Goal: Information Seeking & Learning: Learn about a topic

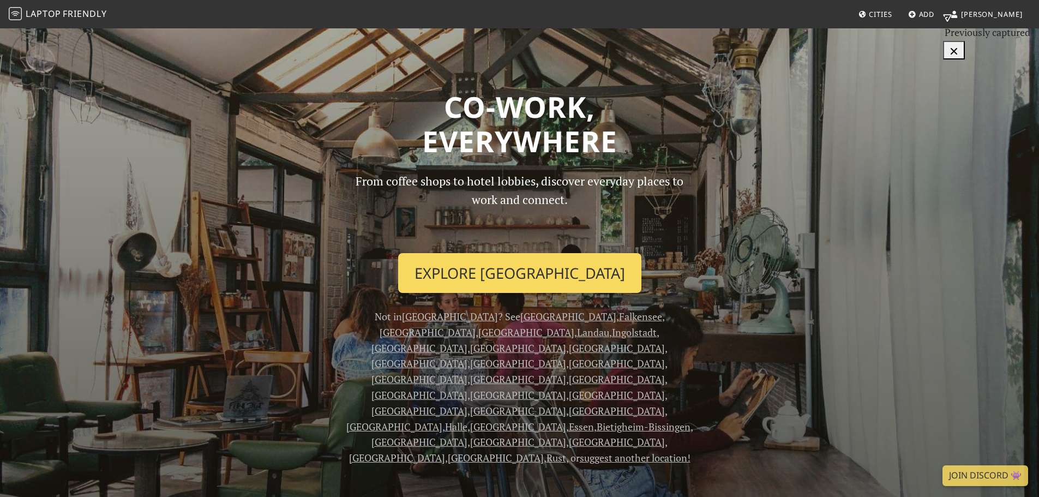
click at [466, 265] on link "Explore Düsseldorf" at bounding box center [519, 273] width 243 height 40
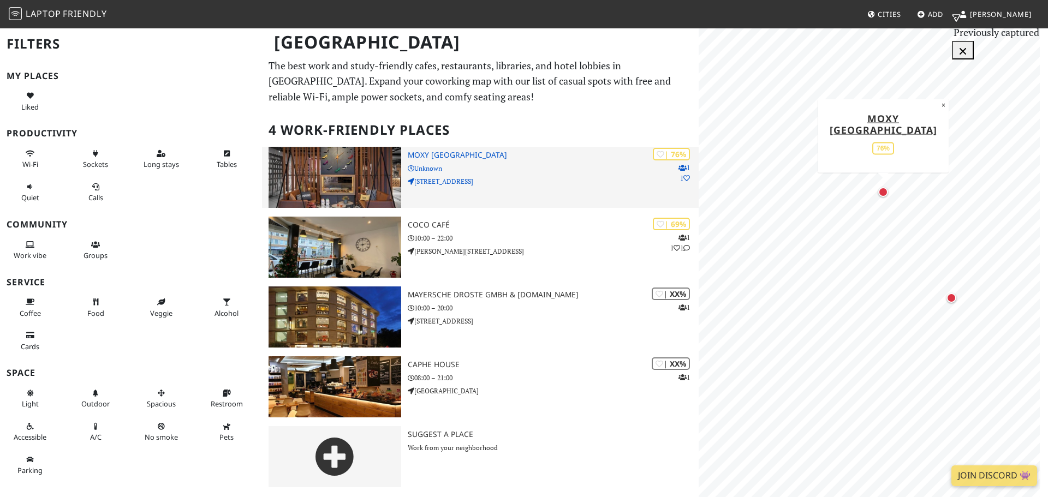
click at [538, 199] on div "| 76% 1 1 Moxy Duesseldorf City Unknown Oststraße 86" at bounding box center [553, 177] width 291 height 61
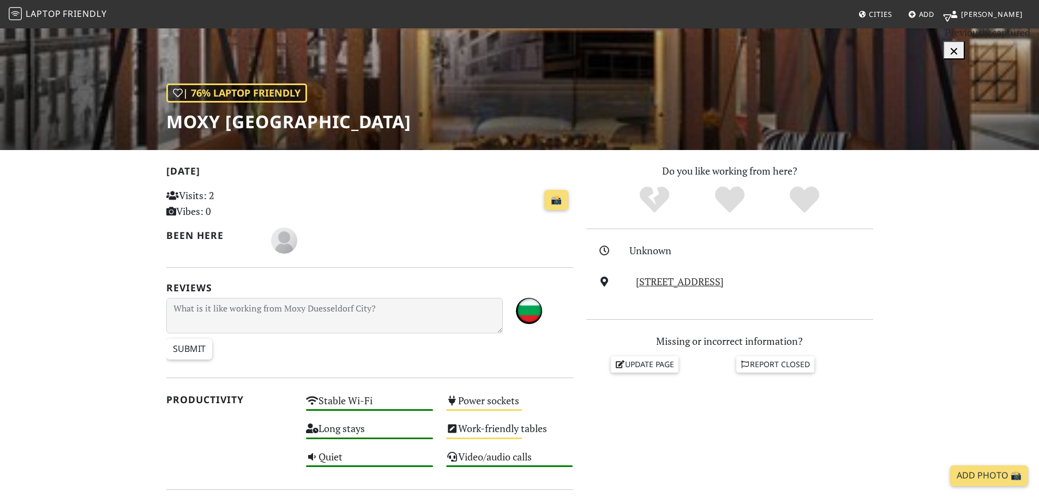
scroll to position [55, 0]
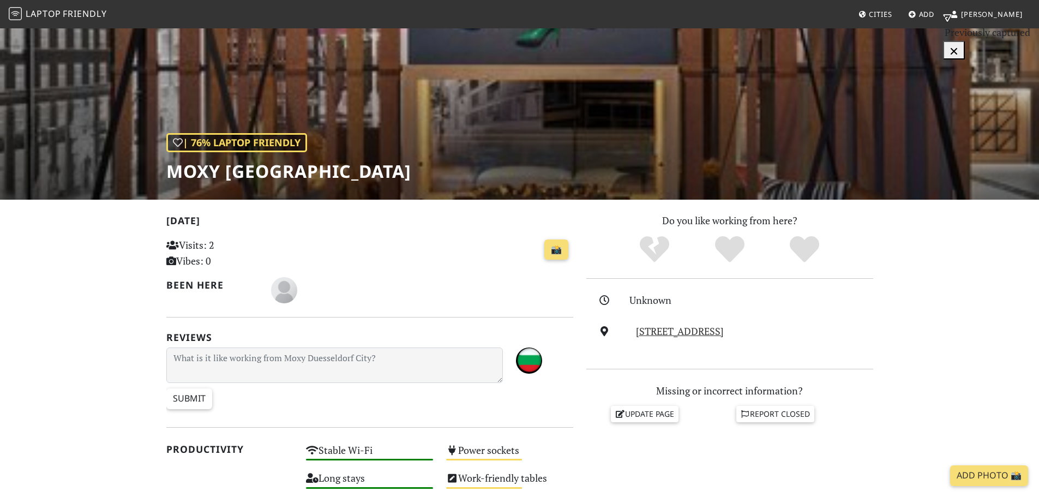
click at [309, 166] on h1 "Moxy [GEOGRAPHIC_DATA]" at bounding box center [288, 171] width 245 height 21
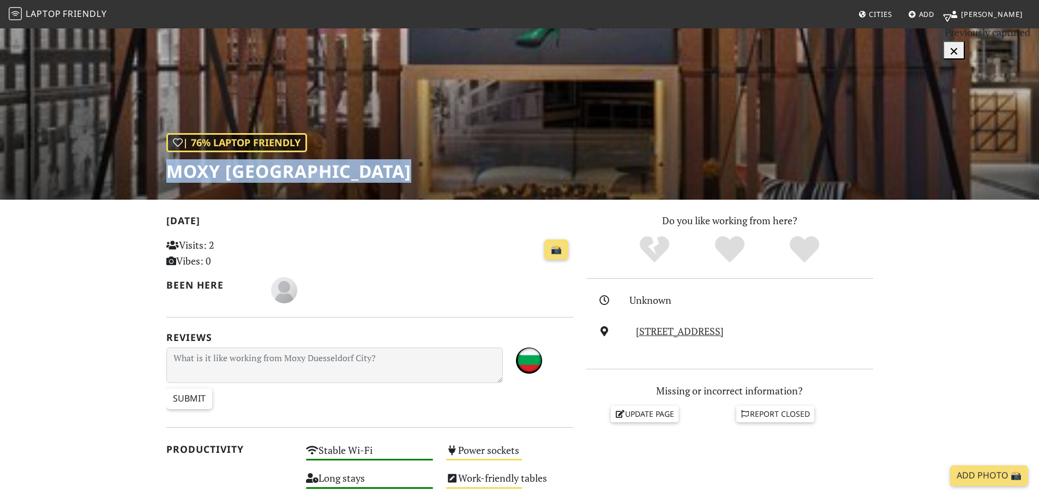
click at [309, 166] on h1 "Moxy Duesseldorf City" at bounding box center [288, 171] width 245 height 21
copy div "Moxy Duesseldorf City"
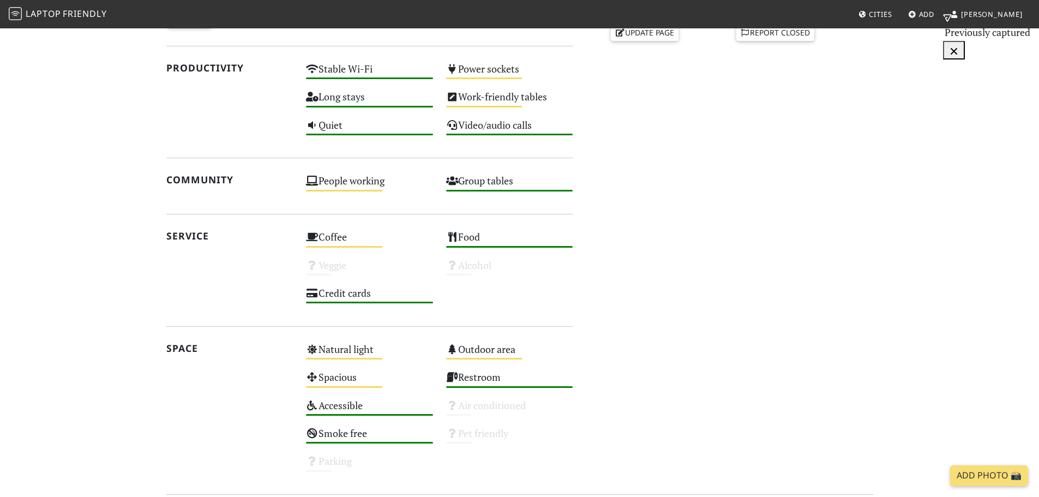
scroll to position [436, 0]
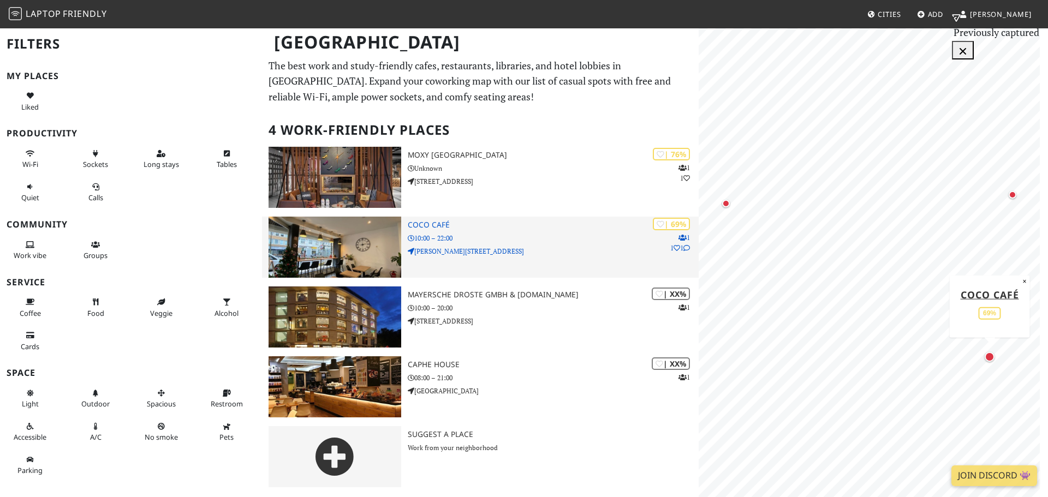
click at [338, 249] on img at bounding box center [334, 247] width 133 height 61
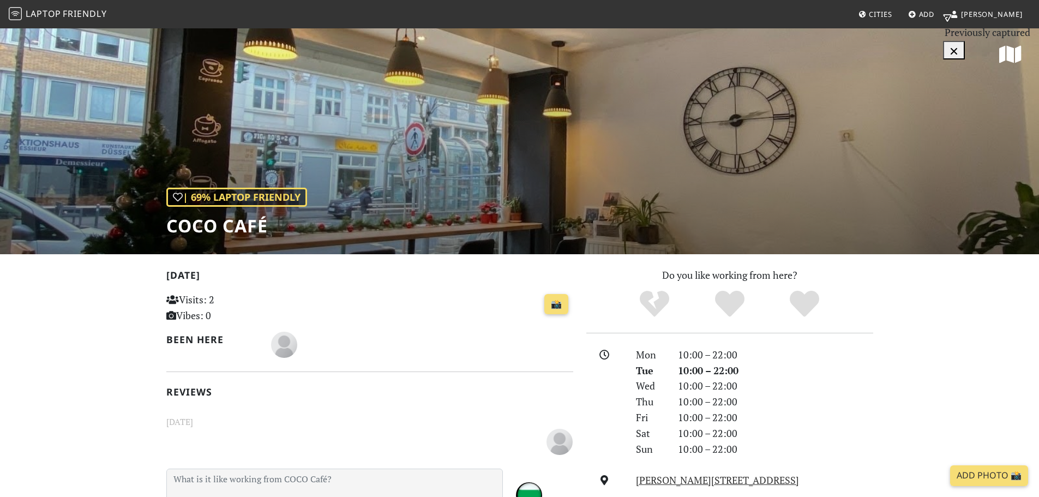
drag, startPoint x: 839, startPoint y: 478, endPoint x: 635, endPoint y: 475, distance: 204.1
click at [635, 475] on div "Friedrich-Ebert-Straße 10, 40210, Düsseldorf" at bounding box center [755, 481] width 250 height 16
copy link "Friedrich-Ebert-Straße 10, 40210, Düsseldorf"
